Goal: Transaction & Acquisition: Obtain resource

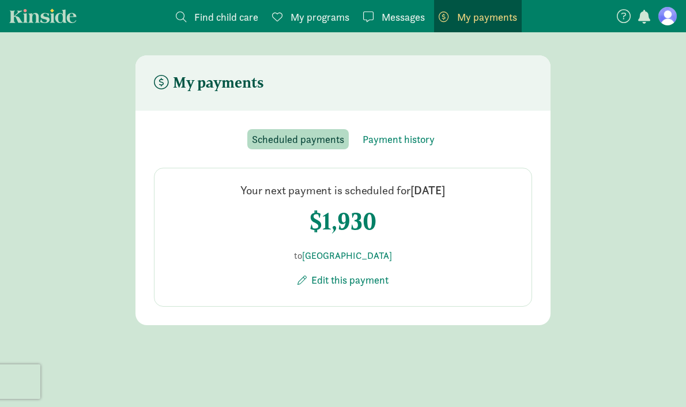
click at [645, 18] on span "button" at bounding box center [644, 17] width 12 height 14
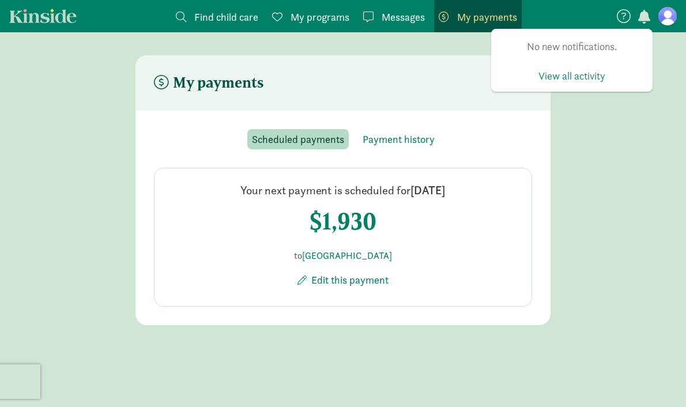
click at [622, 20] on icon at bounding box center [624, 16] width 14 height 14
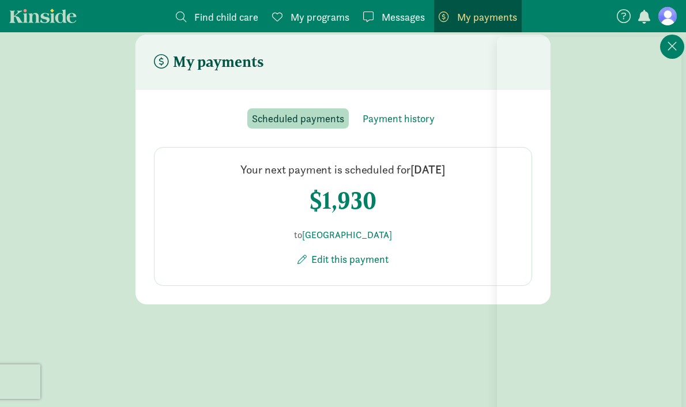
scroll to position [23, 0]
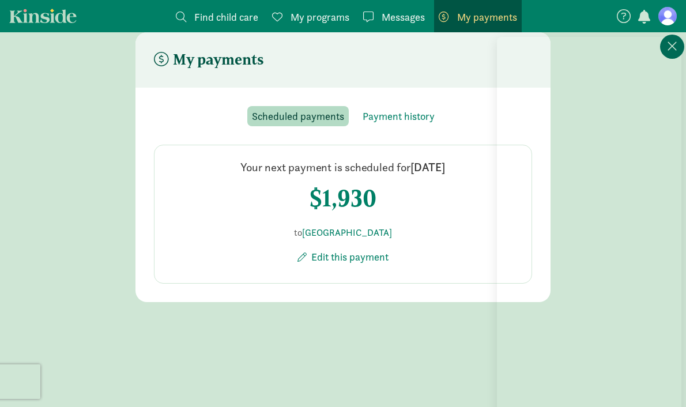
click at [667, 51] on icon at bounding box center [672, 46] width 10 height 14
click at [409, 18] on span "Messages" at bounding box center [403, 17] width 43 height 16
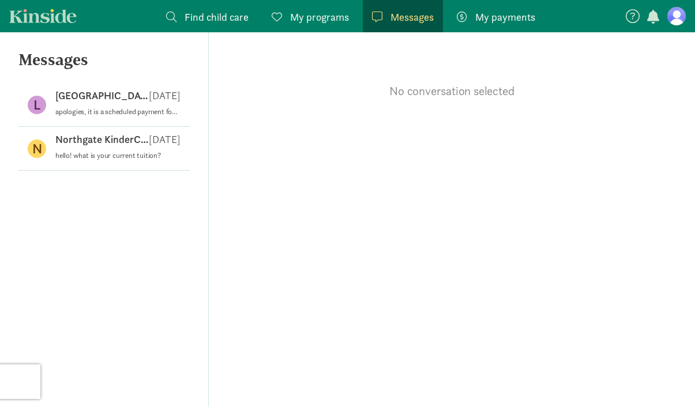
click at [288, 16] on div "My programs Programs" at bounding box center [310, 17] width 77 height 16
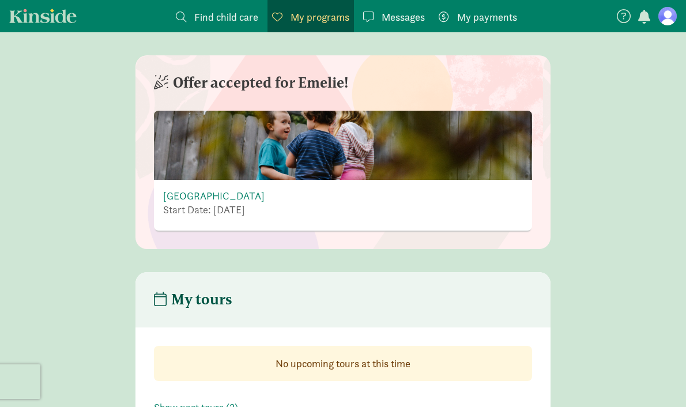
click at [199, 12] on span "Find child care" at bounding box center [226, 17] width 64 height 16
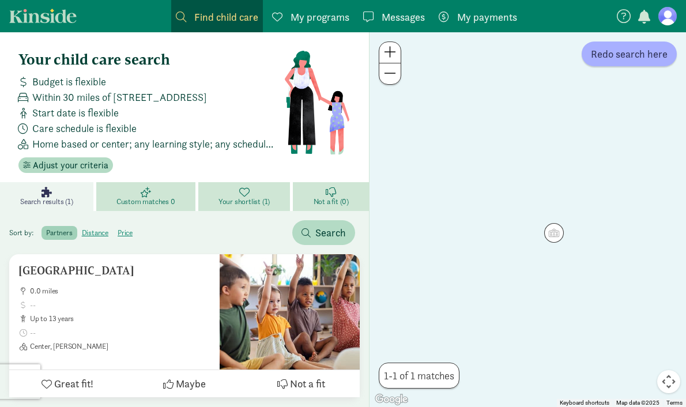
click at [110, 78] on div "Budget is flexible" at bounding box center [149, 82] width 270 height 16
click at [61, 167] on span "Adjust your criteria" at bounding box center [71, 166] width 76 height 14
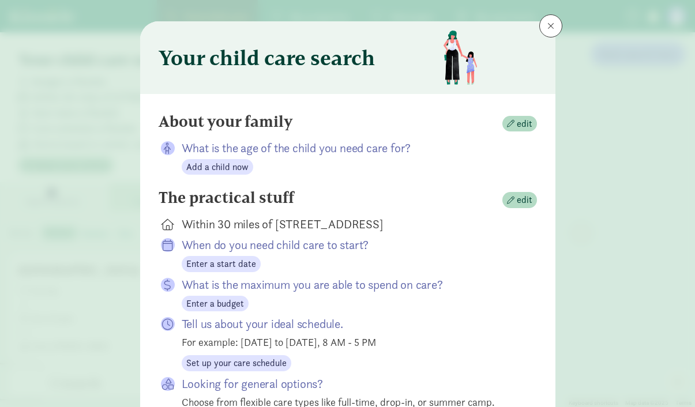
scroll to position [17, 0]
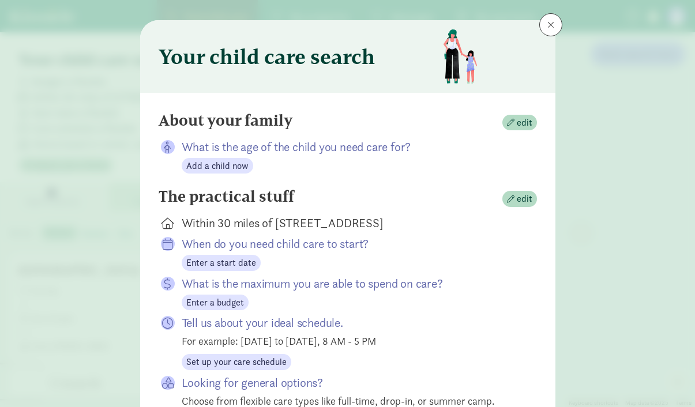
click at [525, 131] on div "About your family edit" at bounding box center [348, 122] width 378 height 23
click at [519, 123] on span "edit" at bounding box center [525, 123] width 16 height 14
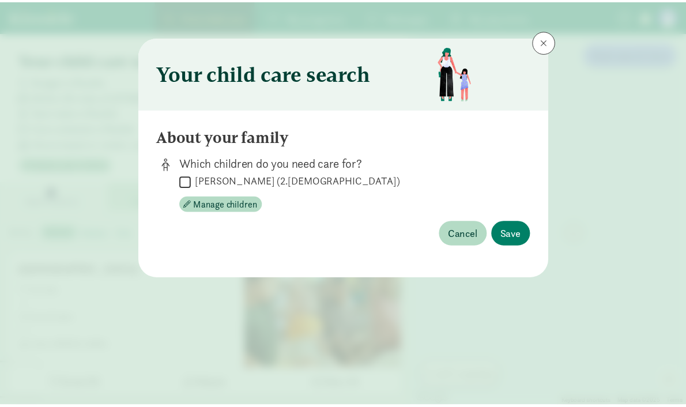
scroll to position [0, 0]
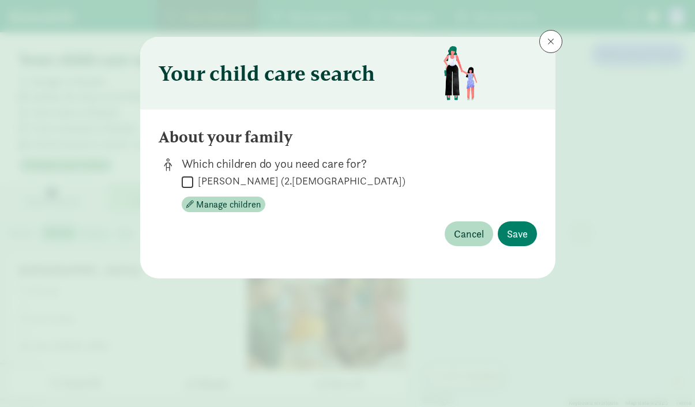
click at [214, 182] on label "[PERSON_NAME] (2.[DEMOGRAPHIC_DATA])" at bounding box center [299, 181] width 212 height 14
click at [193, 182] on input "[PERSON_NAME] (2.[DEMOGRAPHIC_DATA])" at bounding box center [188, 182] width 12 height 16
checkbox input "true"
click at [529, 234] on button "Save" at bounding box center [517, 233] width 39 height 25
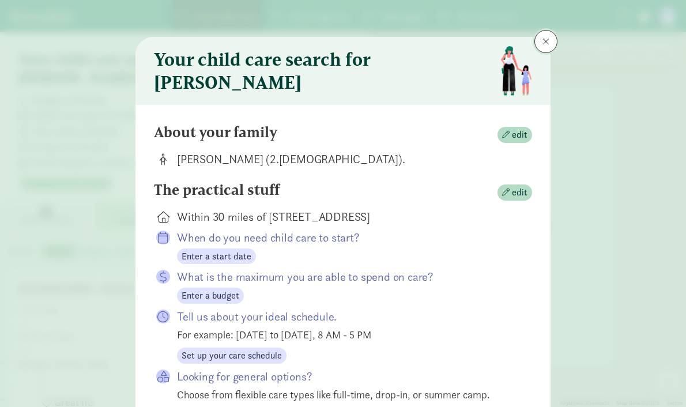
click at [543, 40] on span at bounding box center [546, 41] width 7 height 9
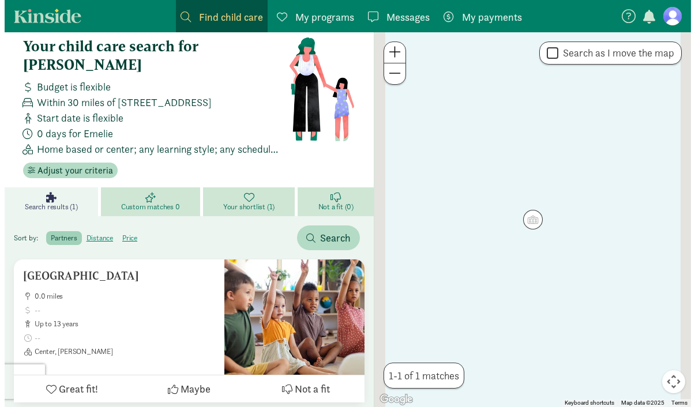
scroll to position [14, 0]
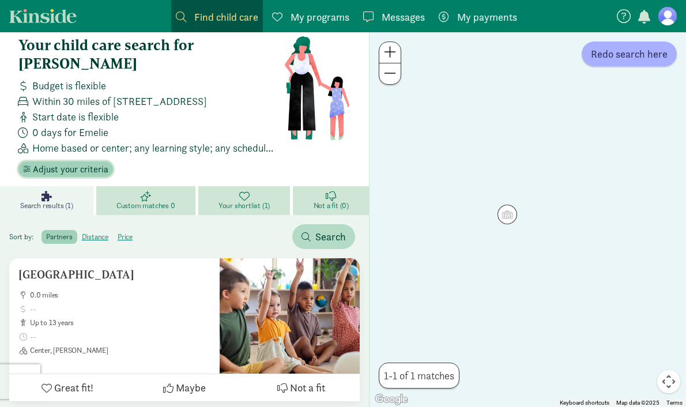
click at [52, 163] on span "Adjust your criteria" at bounding box center [71, 170] width 76 height 14
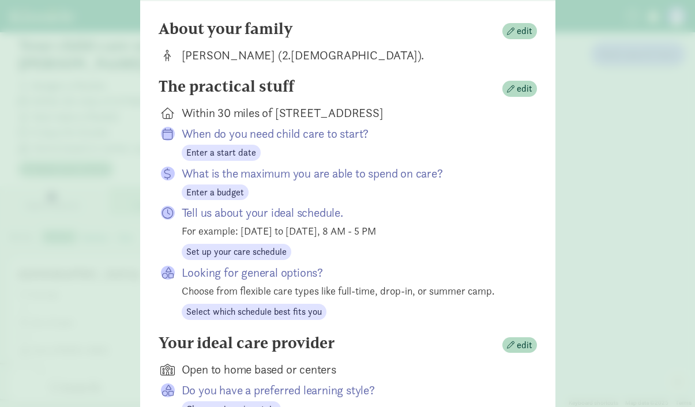
scroll to position [121, 0]
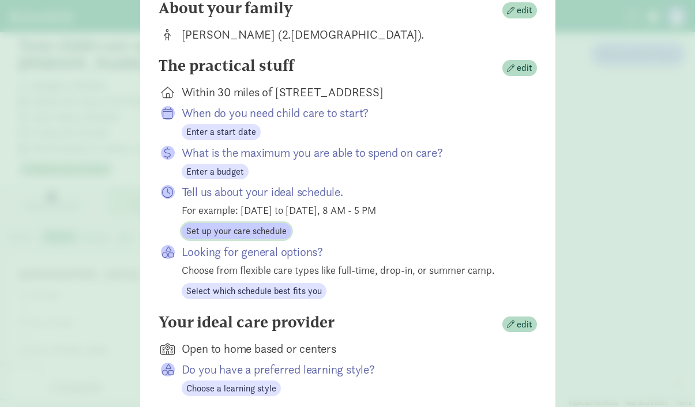
click at [240, 237] on span "Set up your care schedule" at bounding box center [236, 231] width 100 height 14
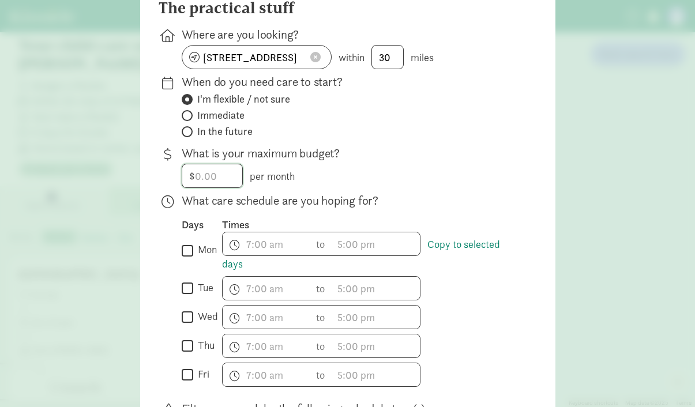
click at [228, 186] on input "number" at bounding box center [212, 175] width 60 height 23
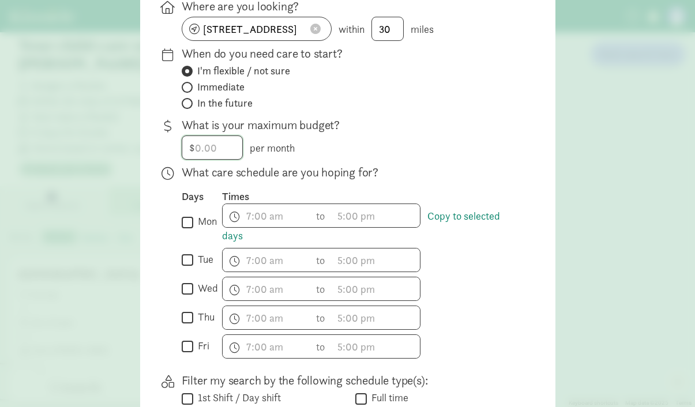
scroll to position [272, 0]
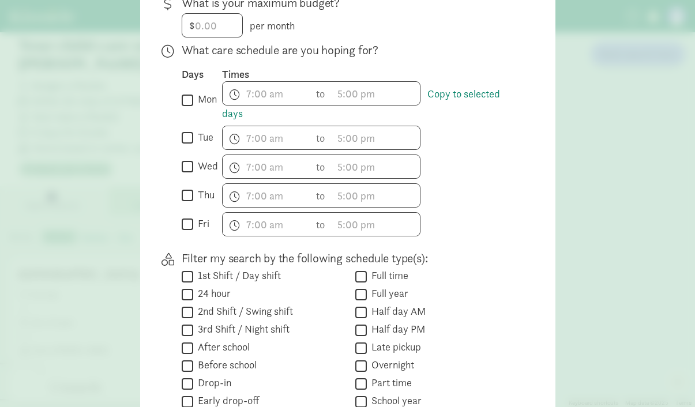
click at [184, 105] on input "mon" at bounding box center [188, 100] width 12 height 16
checkbox input "true"
click at [263, 96] on span "h 12 1 2 3 4 5 6 7 8 9 10 11 mm 00 15 30 45 a am pm" at bounding box center [267, 93] width 88 height 23
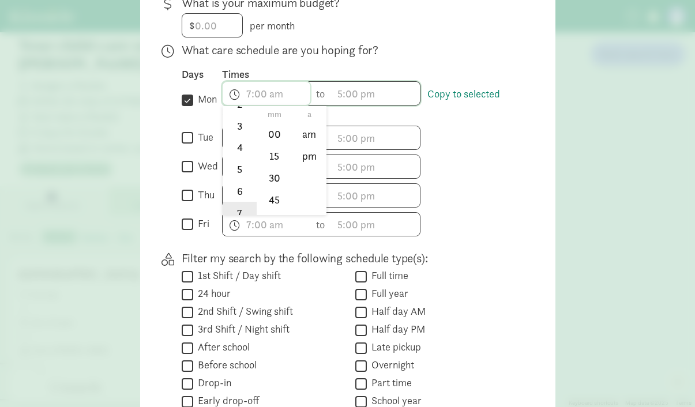
scroll to position [101, 0]
click at [238, 218] on li "8" at bounding box center [240, 207] width 34 height 22
type input "8:mm a"
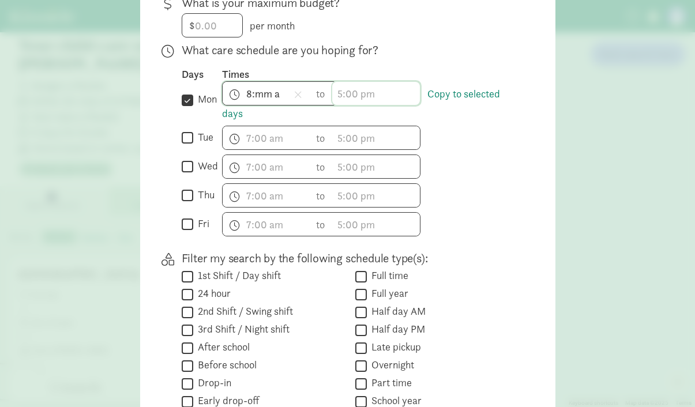
click at [352, 102] on span "h 12 1 2 3 4 5 6 7 8 9 10 11 mm 00 15 30 45 a am pm" at bounding box center [376, 93] width 88 height 23
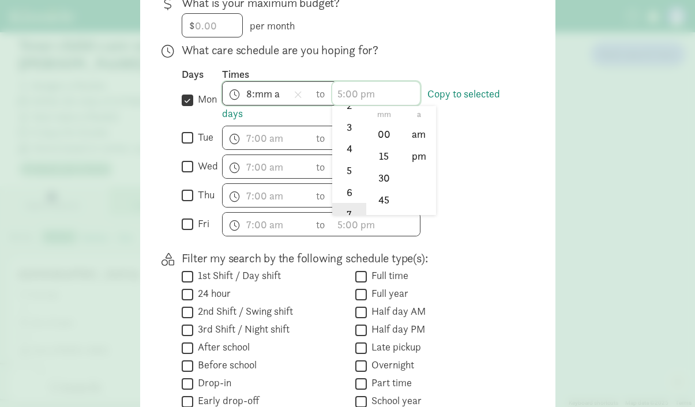
scroll to position [84, 0]
click at [344, 168] on li "5" at bounding box center [349, 160] width 34 height 22
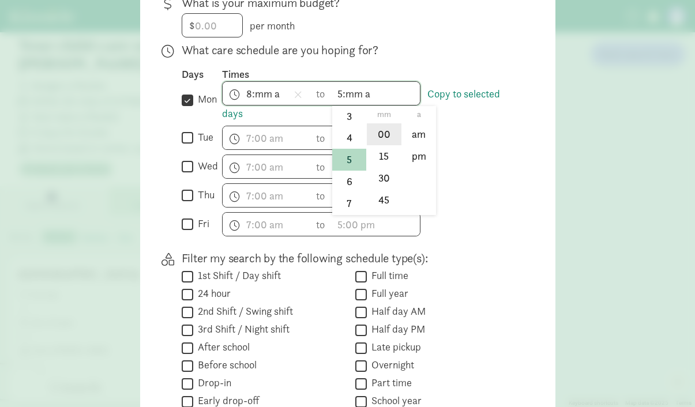
click at [386, 142] on li "00" at bounding box center [384, 134] width 34 height 22
click at [416, 167] on li "pm" at bounding box center [419, 156] width 34 height 22
type input "5:00 pm"
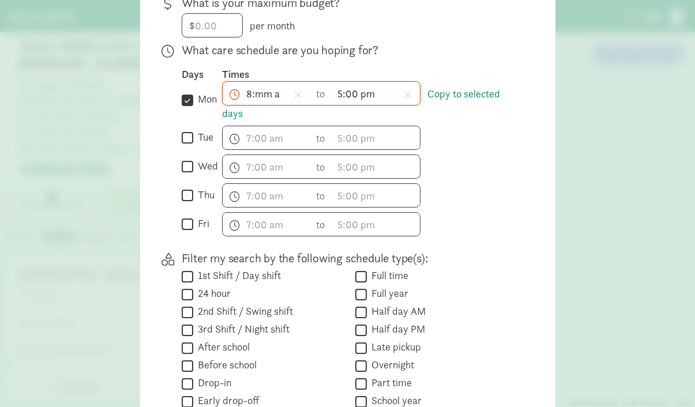
click at [255, 105] on span "8:mm a h 12 1 2 3 4 5 6 7 8 9 10 11 mm 00 15 30 45 a am pm" at bounding box center [267, 93] width 88 height 23
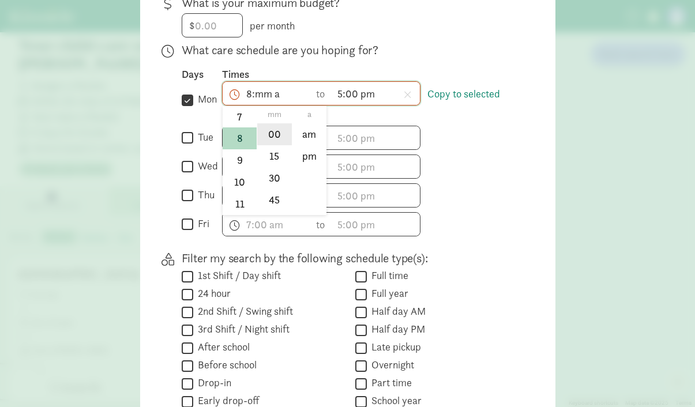
click at [265, 135] on li "00" at bounding box center [274, 134] width 34 height 22
click at [306, 144] on li "am" at bounding box center [309, 134] width 34 height 22
type input "8:00 am"
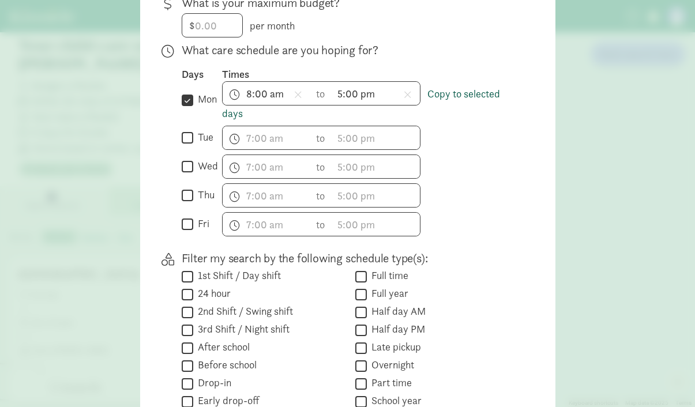
click at [453, 101] on link "Copy to selected days" at bounding box center [361, 103] width 278 height 33
click at [195, 143] on label "tue" at bounding box center [203, 137] width 20 height 14
click at [193, 143] on input "tue" at bounding box center [188, 138] width 12 height 16
checkbox input "true"
click at [189, 170] on input "wed" at bounding box center [188, 167] width 12 height 16
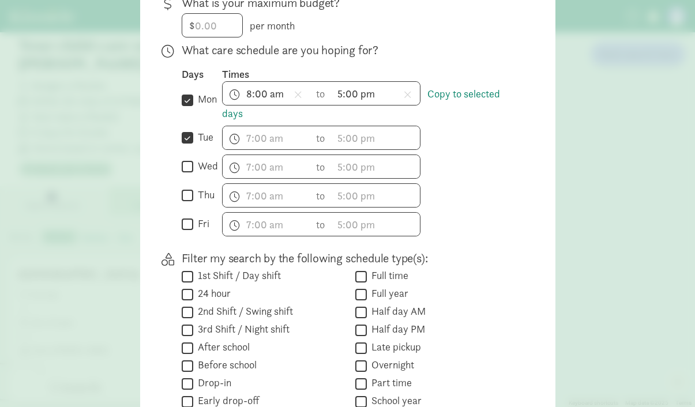
checkbox input "true"
click at [185, 190] on div "Days Times  mon Copy to selected days 8:00 am h 12 1 2 3 4 5 6 7 8 9 10 11 mm …" at bounding box center [350, 151] width 337 height 169
click at [186, 204] on input "thu" at bounding box center [188, 196] width 12 height 16
checkbox input "true"
click at [182, 245] on div "What care schedule are you hoping for? Days Times  mon Copy to selected days 8…" at bounding box center [350, 144] width 337 height 204
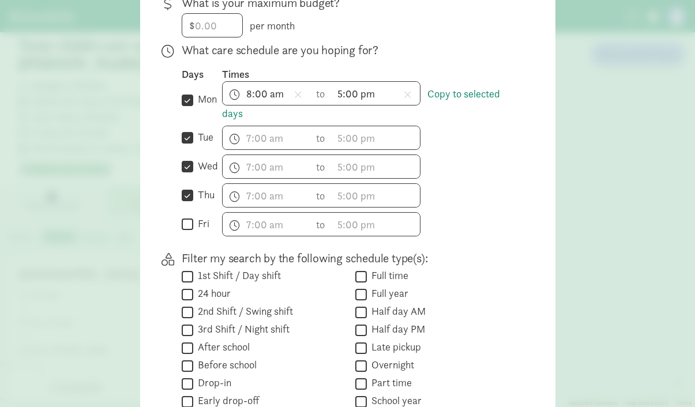
click at [193, 230] on label "fri" at bounding box center [201, 224] width 16 height 14
click at [190, 230] on input "fri" at bounding box center [188, 225] width 12 height 16
checkbox input "true"
click at [479, 98] on link "Copy to selected days" at bounding box center [361, 103] width 278 height 33
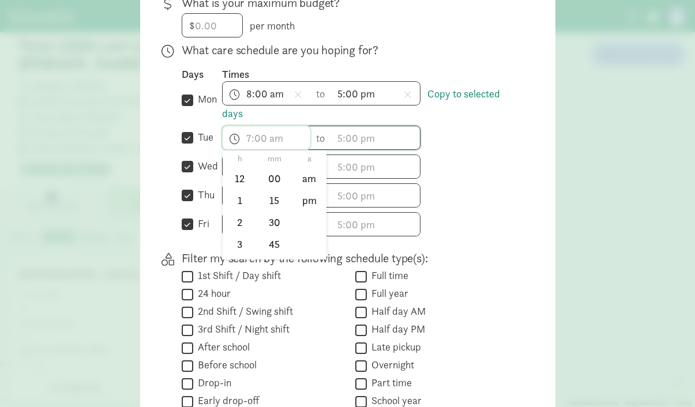
click at [272, 135] on input "text" at bounding box center [267, 137] width 88 height 23
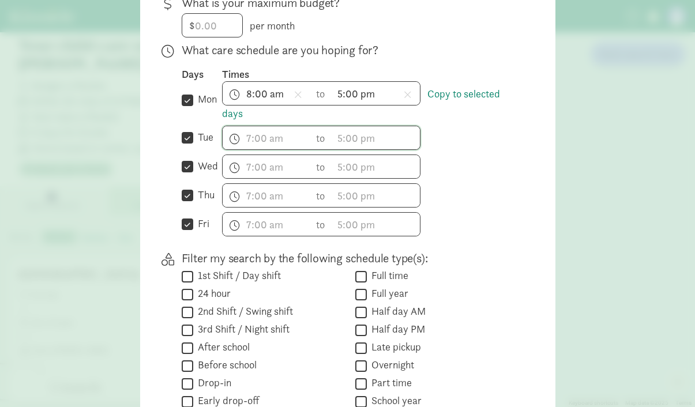
click at [183, 106] on input "mon" at bounding box center [188, 100] width 12 height 16
click at [185, 104] on input "mon" at bounding box center [188, 100] width 12 height 16
checkbox input "true"
click at [236, 121] on link "Copy to selected days" at bounding box center [361, 103] width 278 height 33
click at [186, 140] on input "tue" at bounding box center [188, 138] width 12 height 16
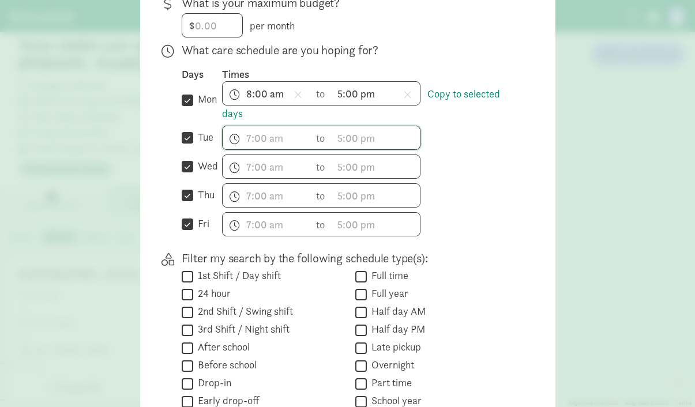
checkbox input "false"
click at [186, 175] on input "wed" at bounding box center [188, 167] width 12 height 16
checkbox input "false"
click at [187, 142] on input "tue" at bounding box center [188, 138] width 12 height 16
checkbox input "true"
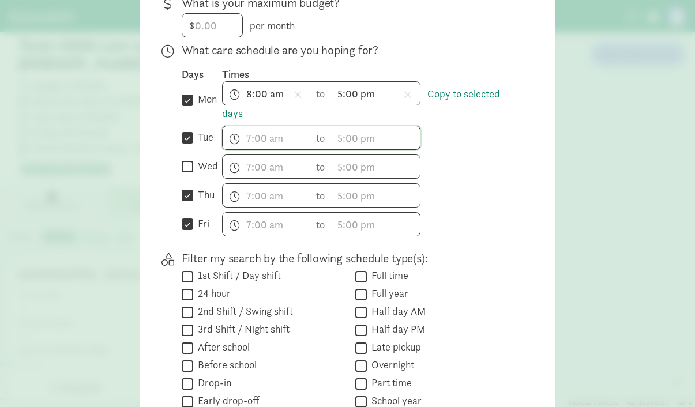
click at [186, 171] on input "wed" at bounding box center [188, 167] width 12 height 16
checkbox input "true"
click at [468, 100] on link "Copy to selected days" at bounding box center [361, 103] width 278 height 33
click at [262, 146] on input "text" at bounding box center [267, 137] width 88 height 23
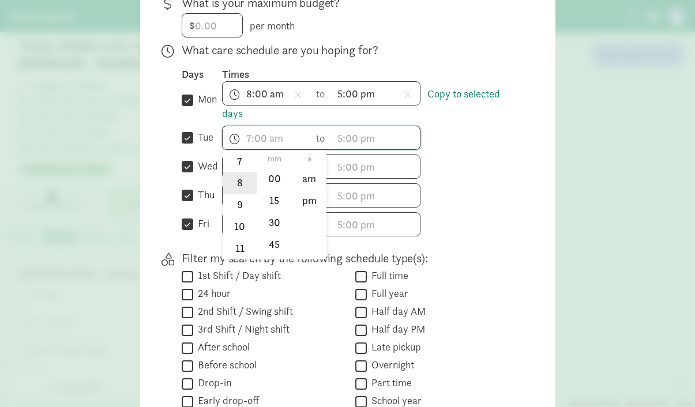
click at [237, 194] on li "8" at bounding box center [240, 183] width 34 height 22
click at [265, 190] on li "00" at bounding box center [274, 179] width 34 height 22
type input "8:00 a"
